Goal: Entertainment & Leisure: Consume media (video, audio)

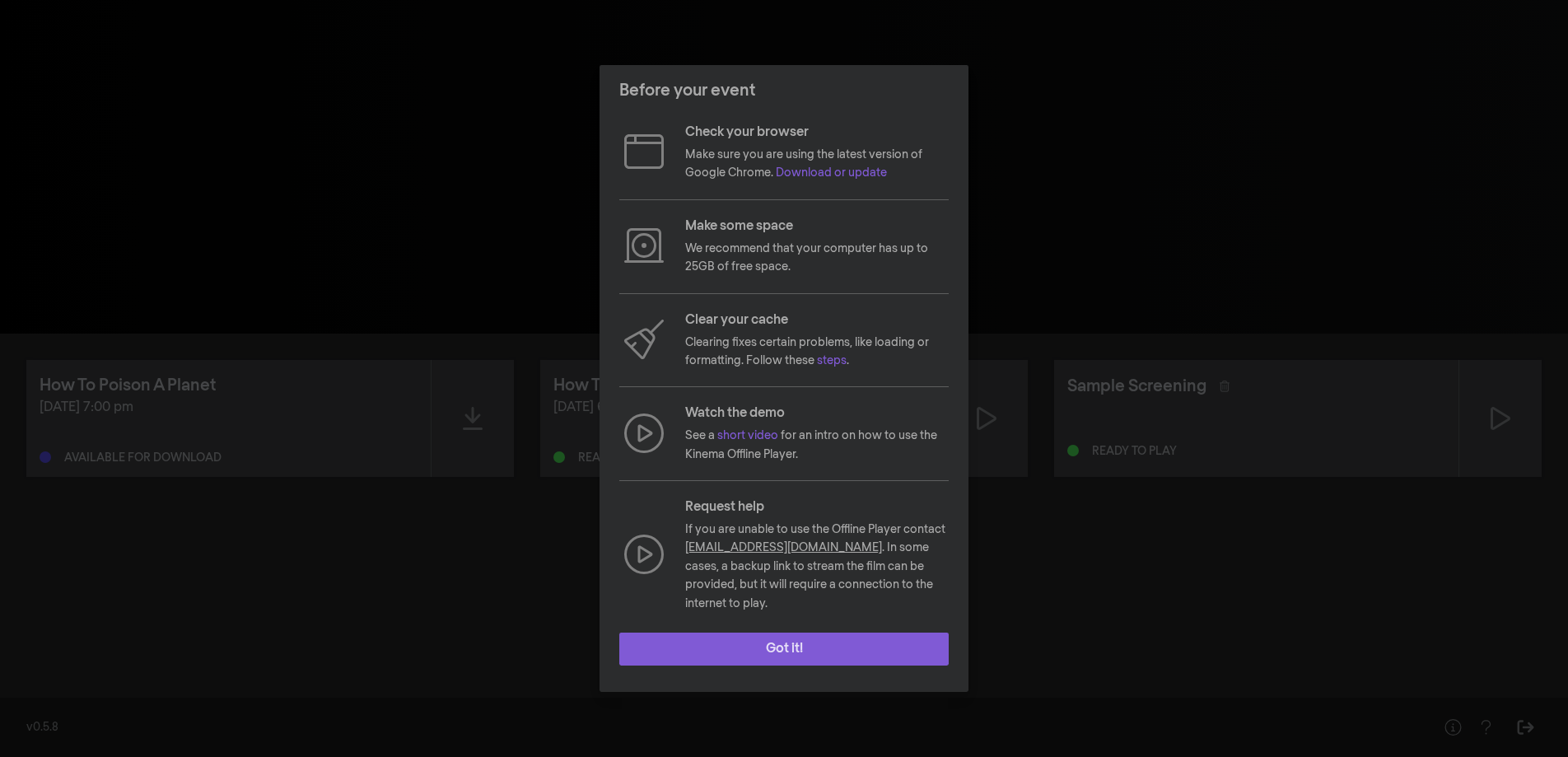
click at [829, 650] on button "Got it!" at bounding box center [784, 649] width 330 height 33
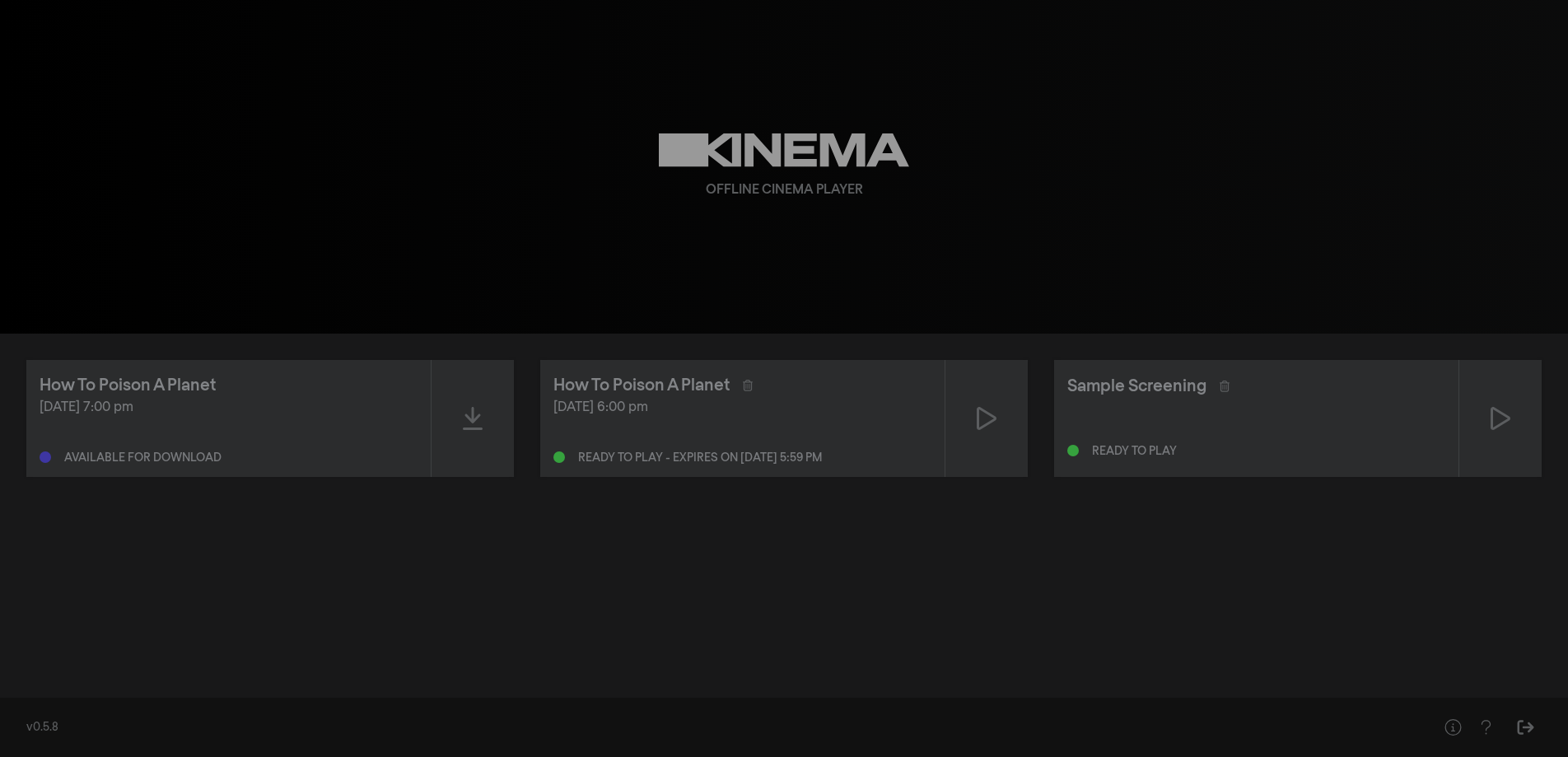
click at [769, 403] on div "[DATE] 6:00 pm" at bounding box center [743, 408] width 378 height 20
click at [1009, 421] on div at bounding box center [987, 418] width 82 height 117
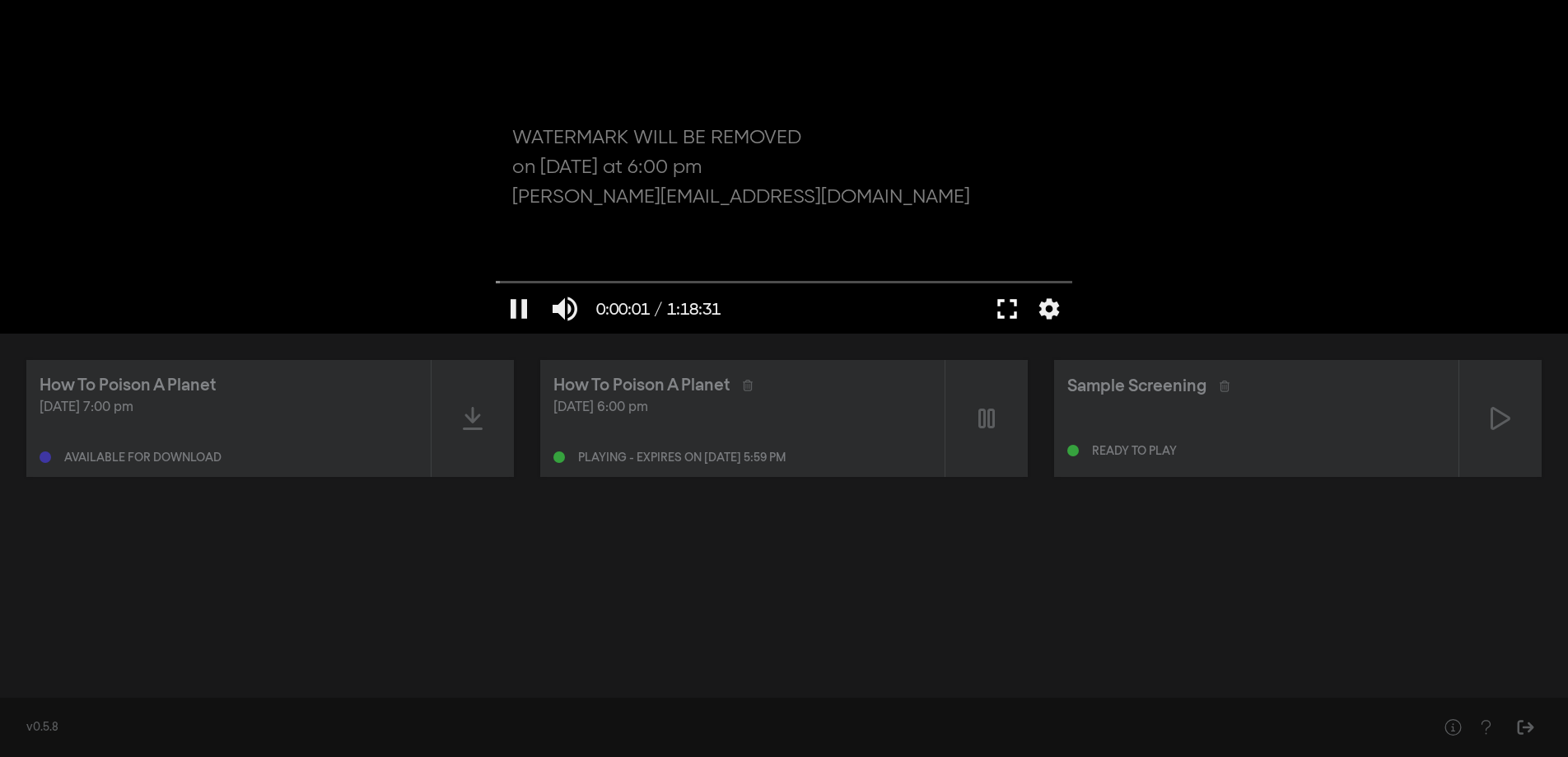
click at [1009, 311] on button "fullscreen" at bounding box center [1008, 309] width 46 height 49
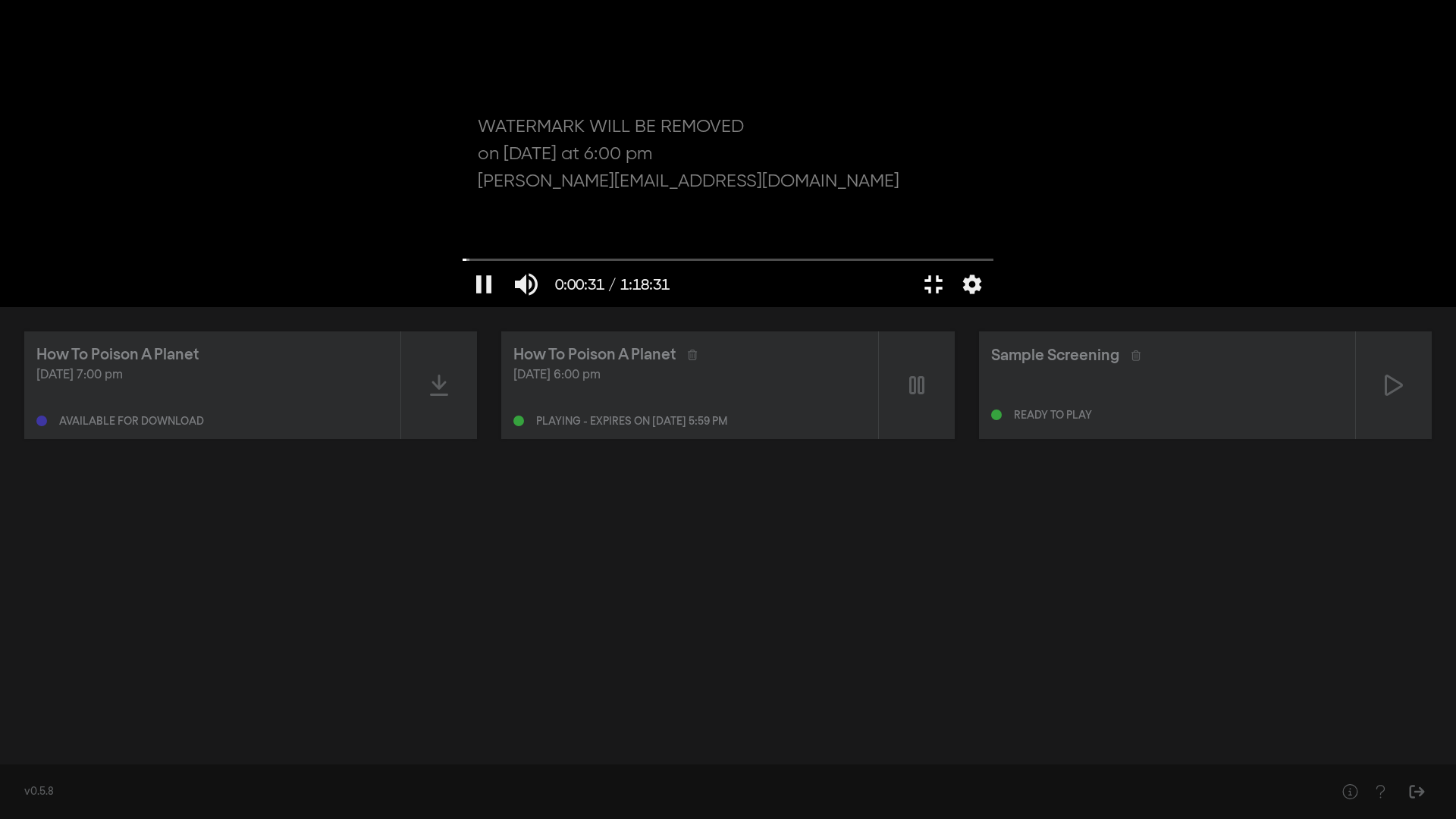
type input "32.005777"
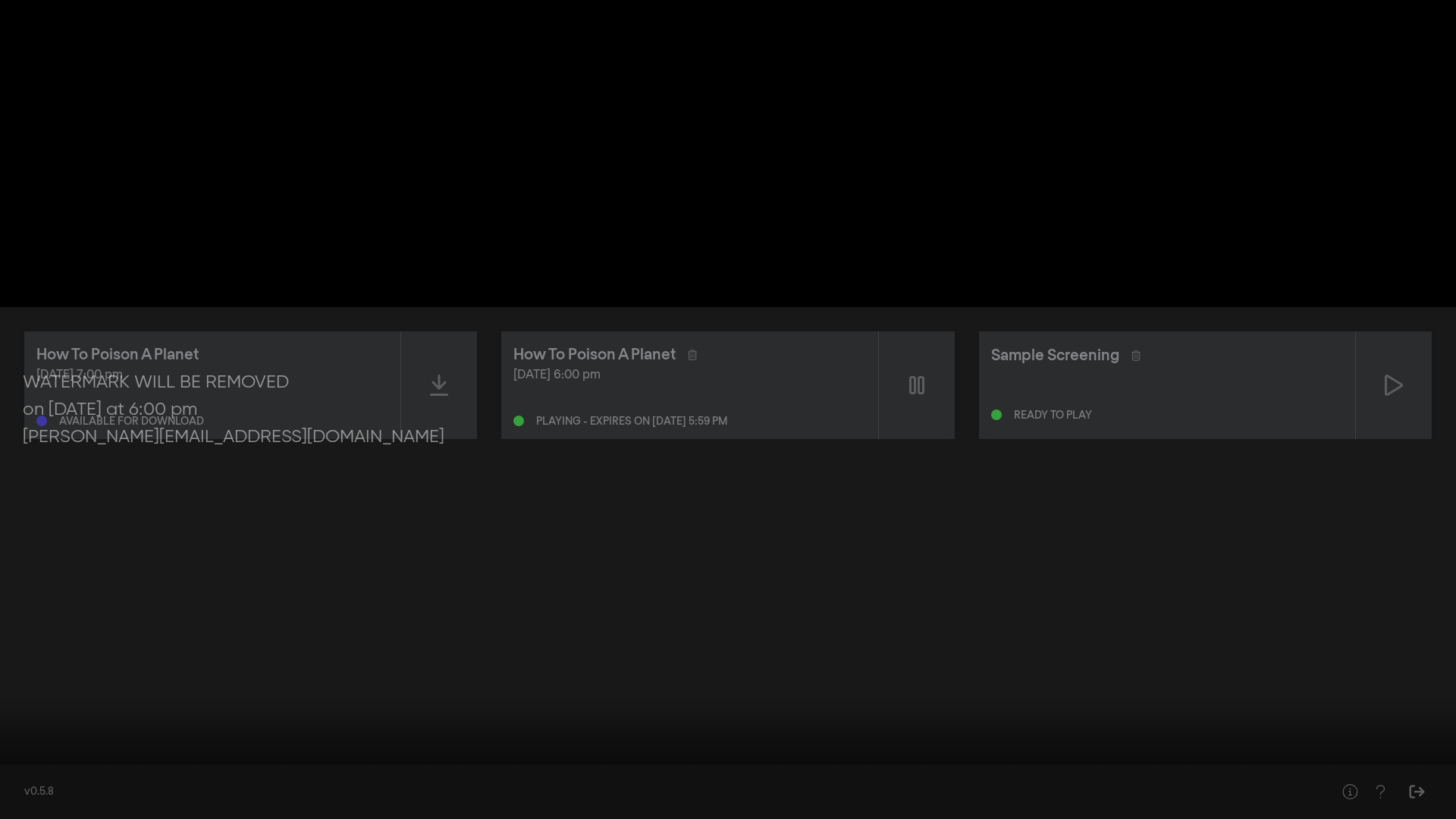
click at [929, 719] on button "settings" at bounding box center [1427, 795] width 35 height 45
click at [929, 681] on label "Captions Off" at bounding box center [1354, 680] width 190 height 30
click at [929, 719] on button "Off done" at bounding box center [1354, 744] width 190 height 23
click at [929, 662] on div at bounding box center [728, 409] width 1456 height 819
click at [752, 719] on input "Seek" at bounding box center [728, 771] width 1441 height 9
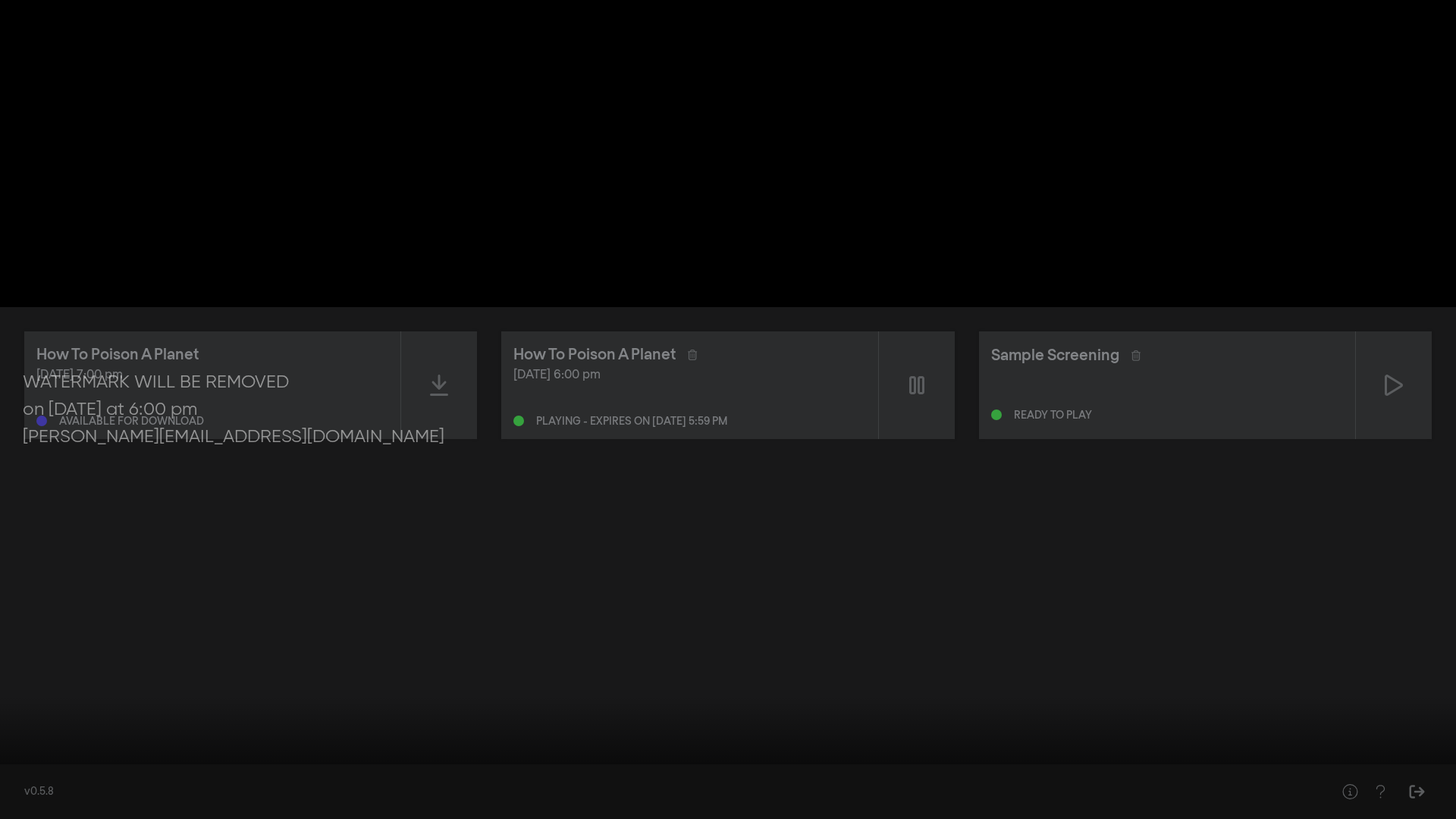
click at [929, 719] on input "Seek" at bounding box center [728, 771] width 1441 height 9
click at [898, 337] on div at bounding box center [728, 409] width 1456 height 819
type input "3851.152862"
click at [929, 719] on button "fullscreen_exit" at bounding box center [1389, 795] width 43 height 45
